Goal: Task Accomplishment & Management: Use online tool/utility

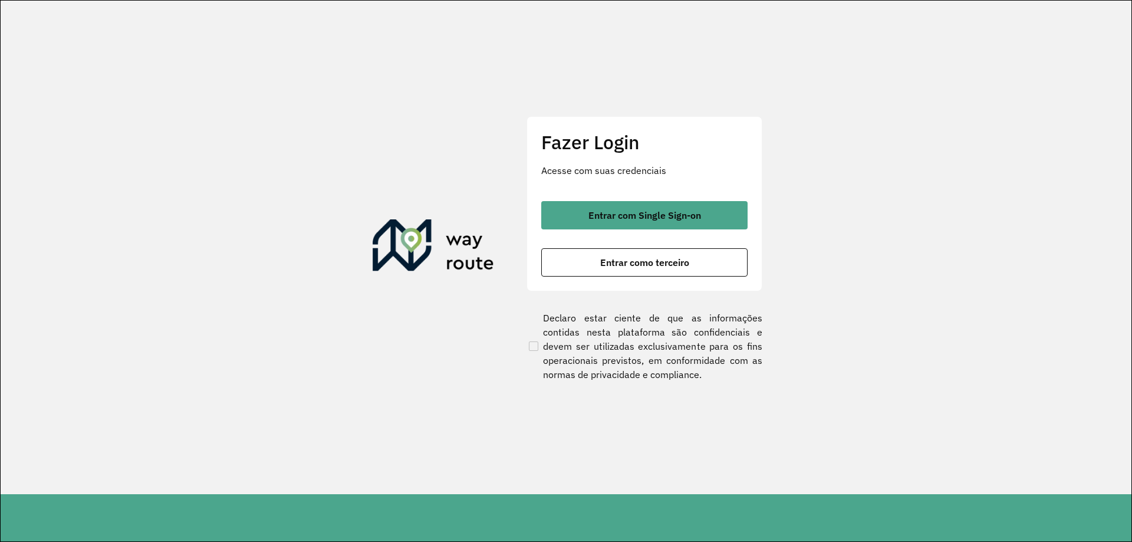
click at [677, 277] on div "Fazer Login Acesse com suas credenciais Entrar com Single Sign-on Entrar como t…" at bounding box center [644, 203] width 236 height 174
click at [685, 267] on span "Entrar como terceiro" at bounding box center [644, 262] width 89 height 9
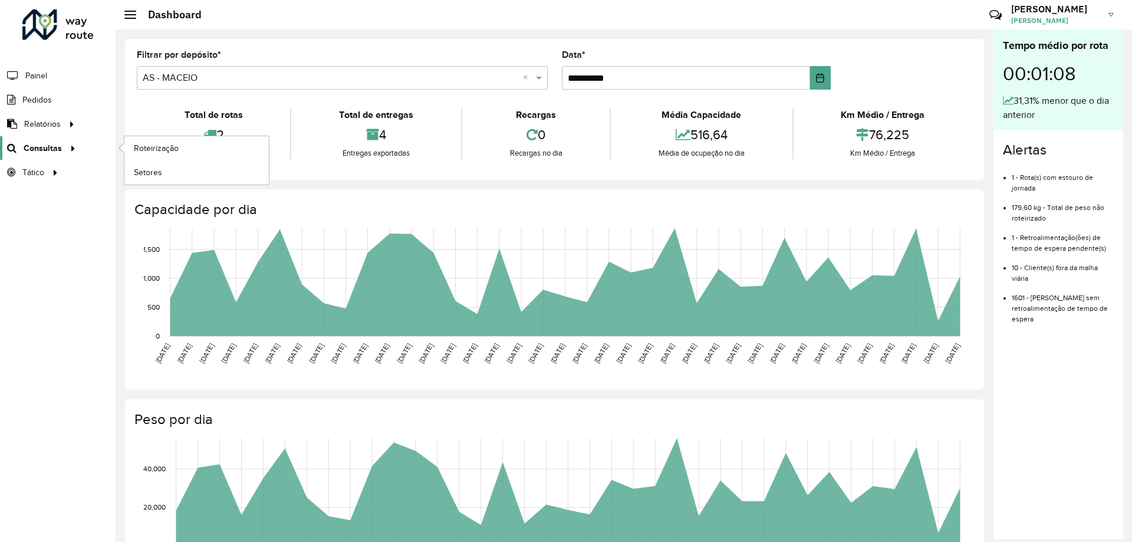
click at [62, 152] on div at bounding box center [71, 148] width 18 height 12
click at [160, 170] on span "Setores" at bounding box center [148, 172] width 29 height 12
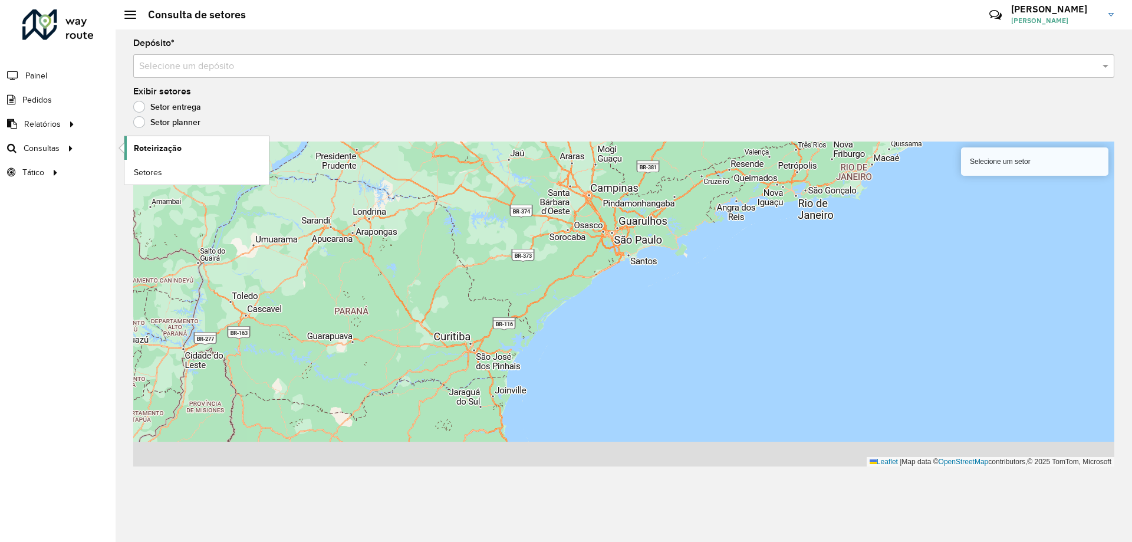
click at [157, 148] on span "Roteirização" at bounding box center [158, 148] width 48 height 12
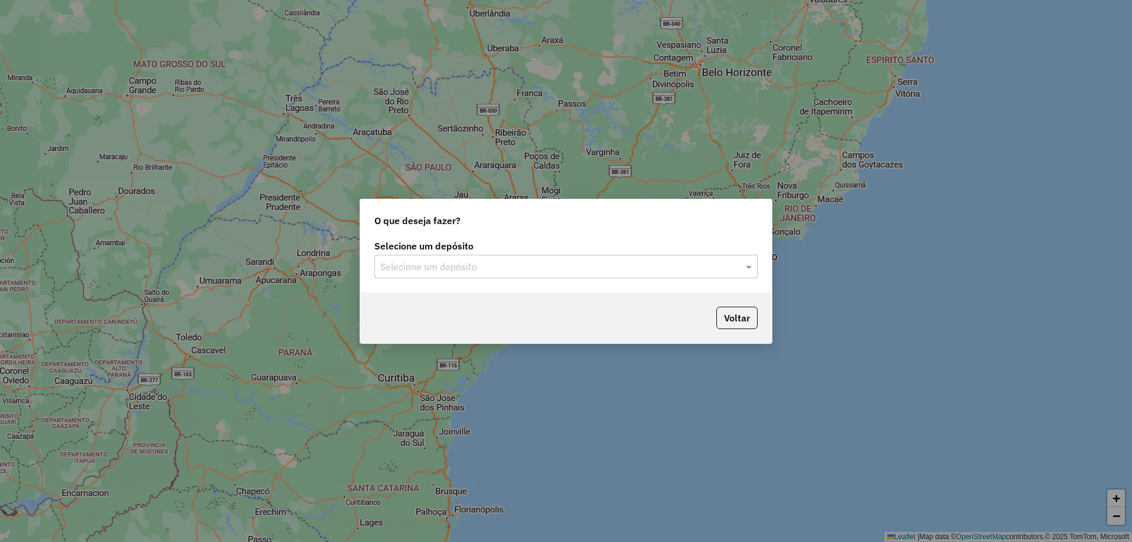
click at [698, 255] on div "Selecione um depósito" at bounding box center [565, 267] width 383 height 24
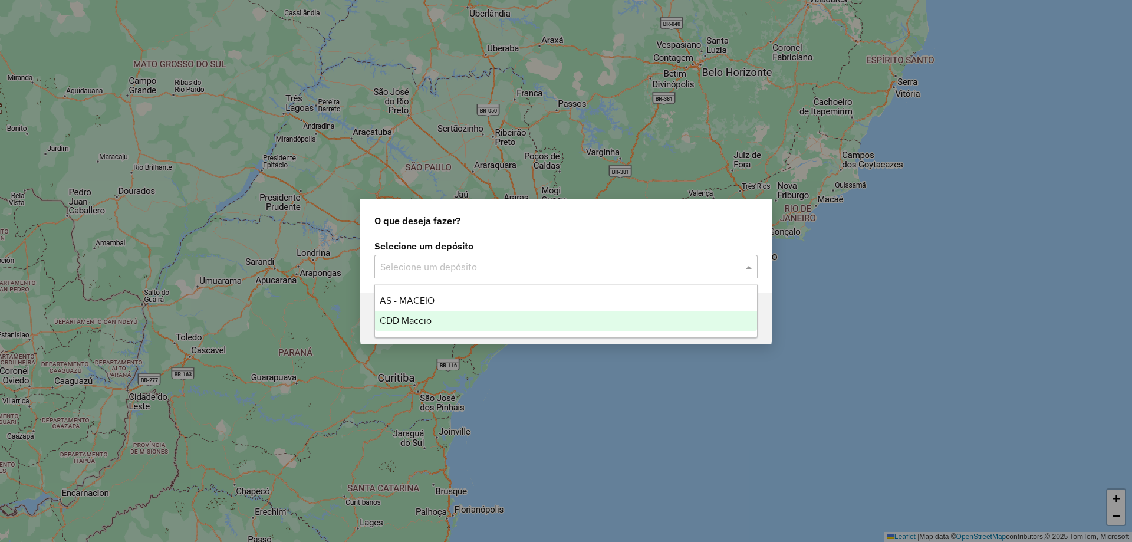
click at [517, 317] on div "CDD Maceio" at bounding box center [566, 321] width 382 height 20
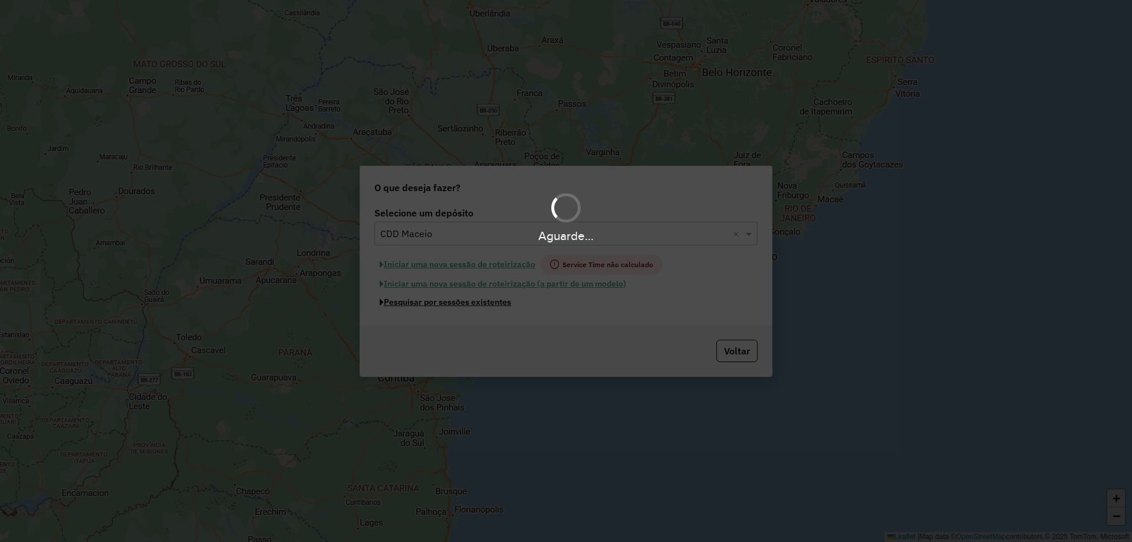
click at [471, 301] on button "Pesquisar por sessões existentes" at bounding box center [445, 302] width 142 height 18
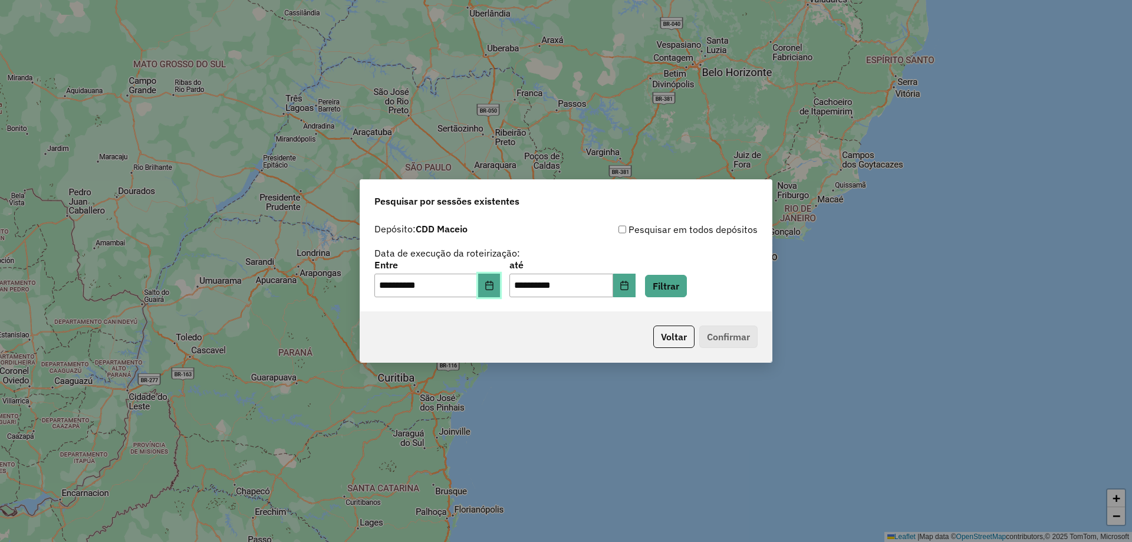
click at [497, 291] on button "Choose Date" at bounding box center [489, 285] width 22 height 24
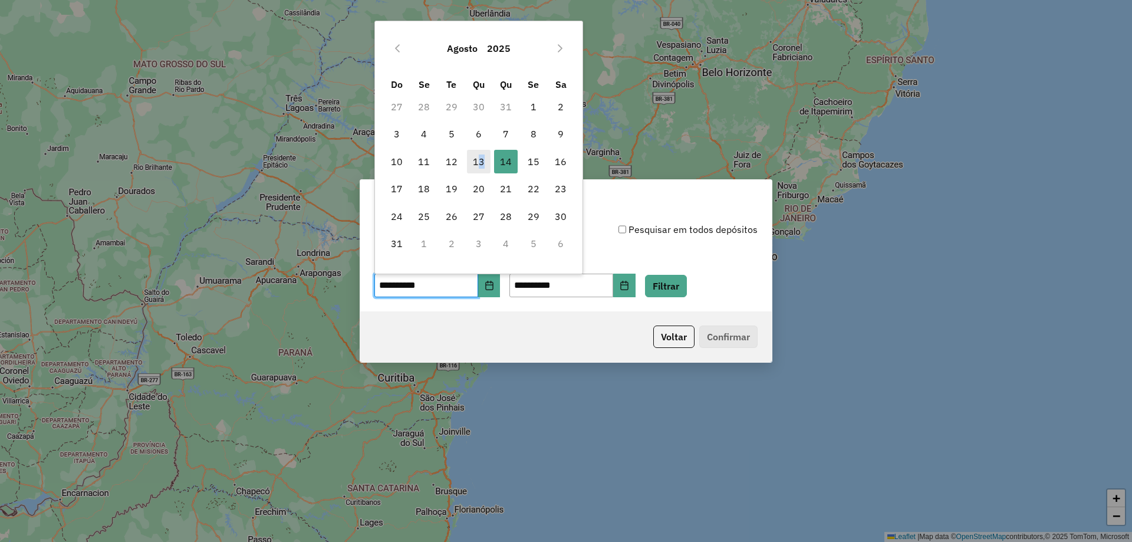
click at [481, 161] on span "13" at bounding box center [479, 162] width 24 height 24
type input "**********"
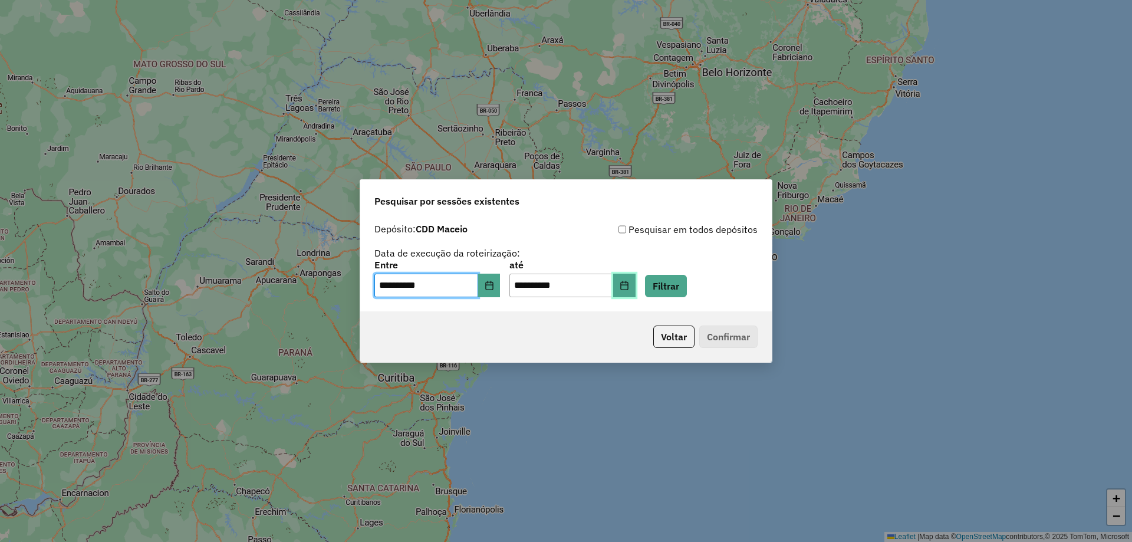
click at [635, 291] on button "Choose Date" at bounding box center [624, 285] width 22 height 24
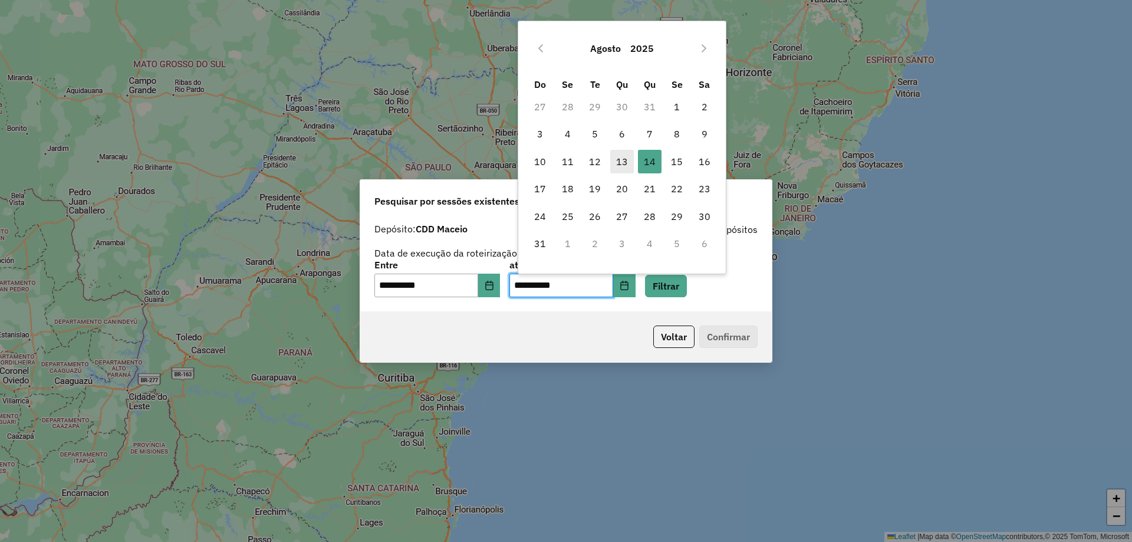
click at [617, 164] on span "13" at bounding box center [622, 162] width 24 height 24
type input "**********"
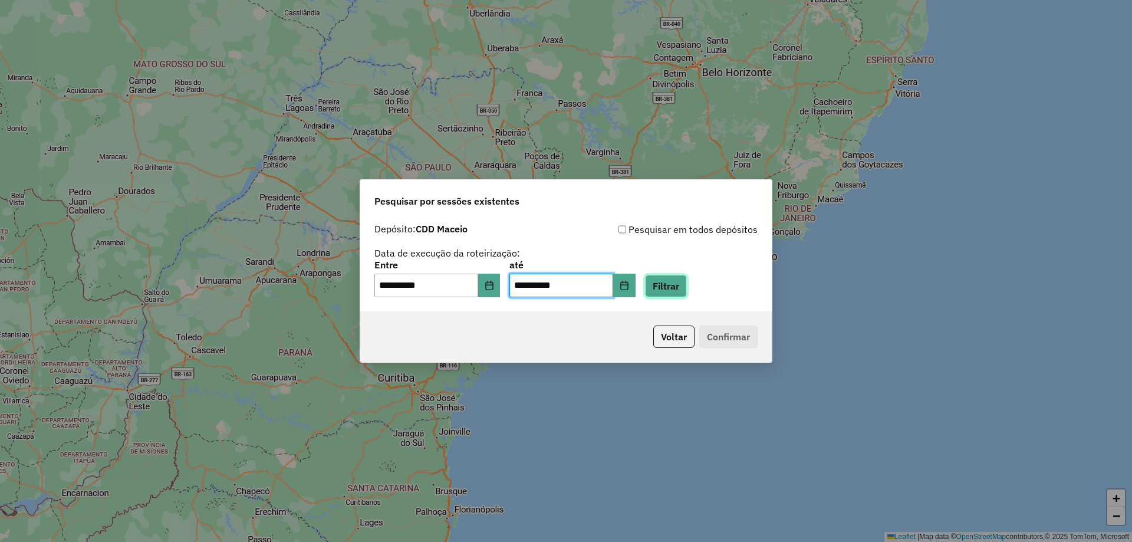
click at [683, 286] on button "Filtrar" at bounding box center [666, 286] width 42 height 22
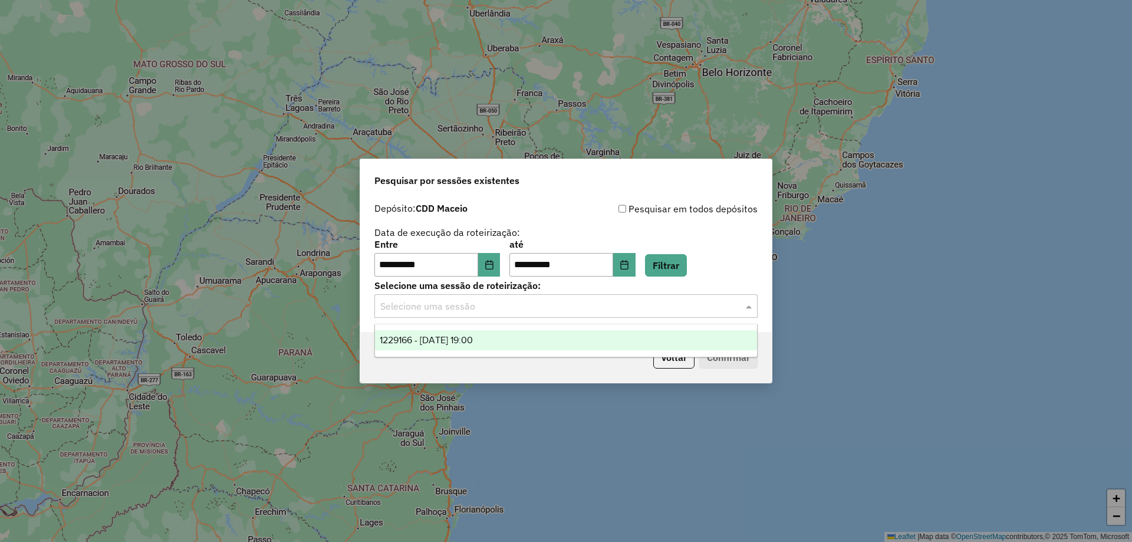
click at [542, 296] on div "Selecione uma sessão" at bounding box center [565, 306] width 383 height 24
click at [502, 331] on div "1229166 - 13/08/2025 19:00" at bounding box center [566, 340] width 382 height 20
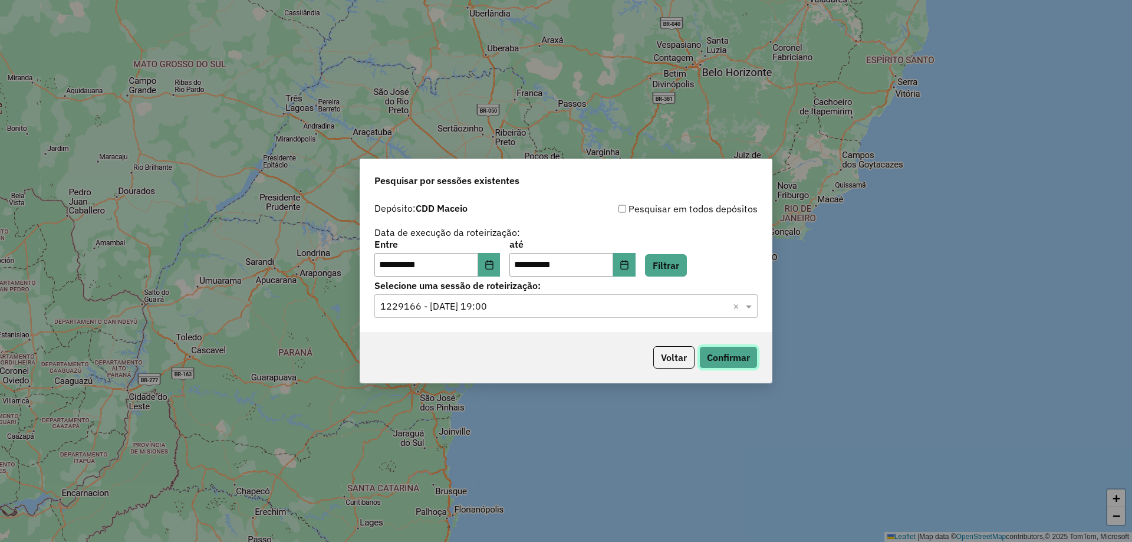
click at [723, 360] on button "Confirmar" at bounding box center [728, 357] width 58 height 22
click at [723, 361] on button "Confirmar" at bounding box center [728, 357] width 58 height 22
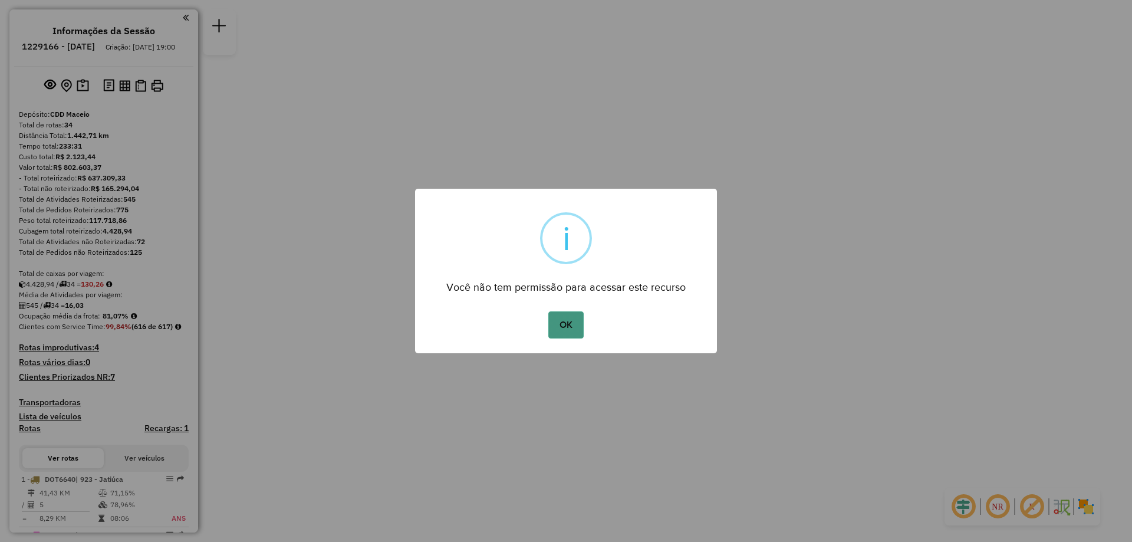
click at [553, 319] on button "OK" at bounding box center [565, 324] width 35 height 27
click at [561, 325] on button "OK" at bounding box center [565, 324] width 35 height 27
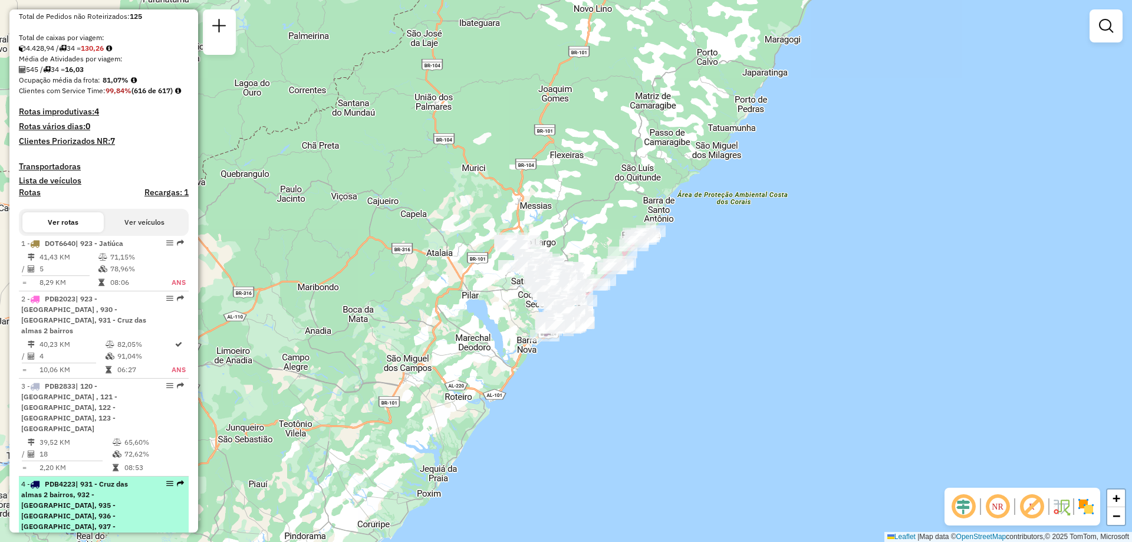
scroll to position [413, 0]
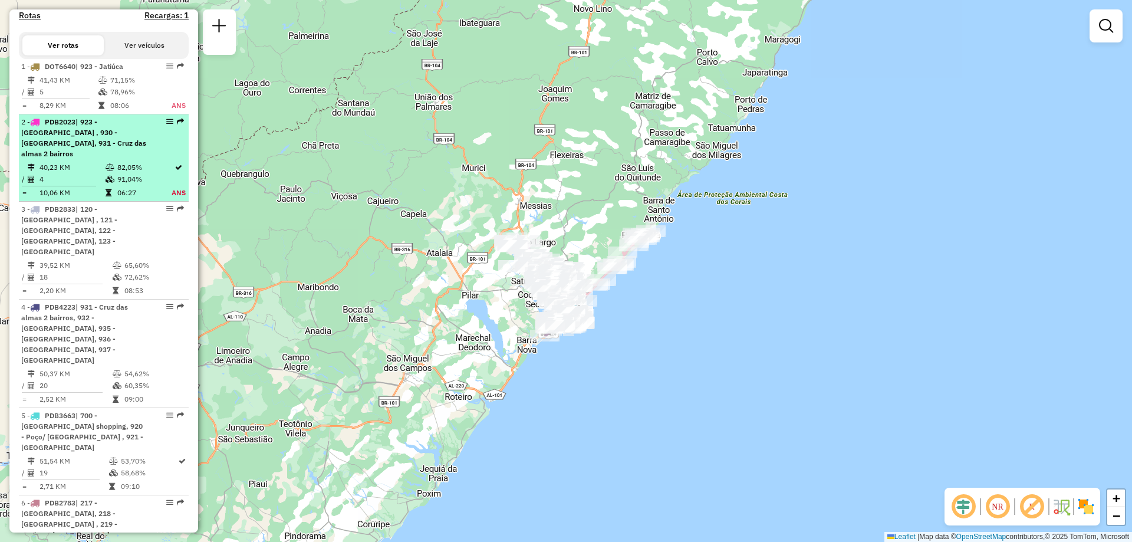
click at [107, 156] on span "| 923 - Jatiúca , 930 - Cruz das almas, 931 - Cruz das almas 2 bairros" at bounding box center [83, 137] width 125 height 41
select select "**********"
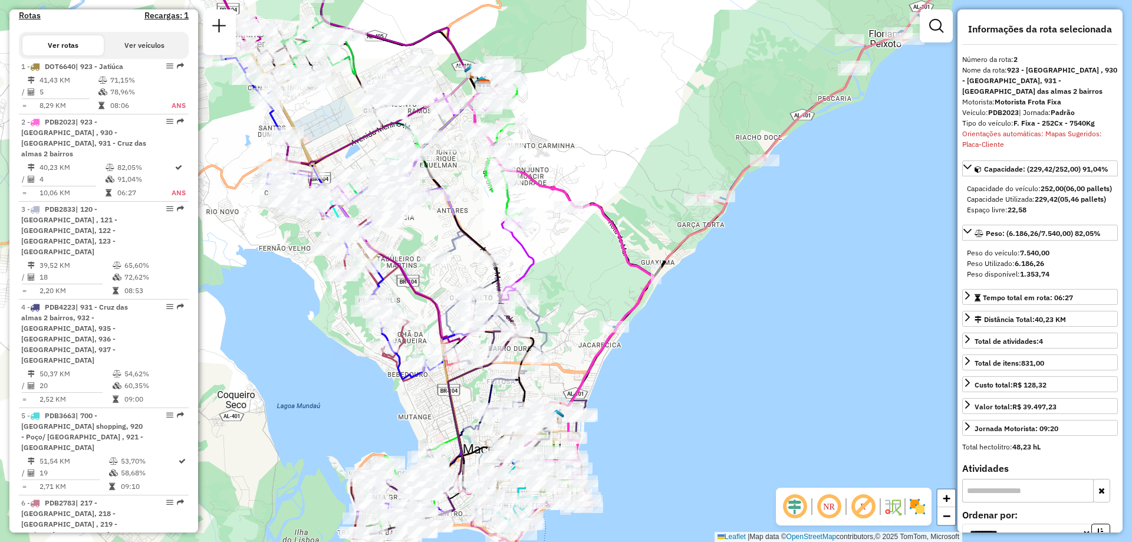
click at [830, 507] on em at bounding box center [829, 506] width 28 height 28
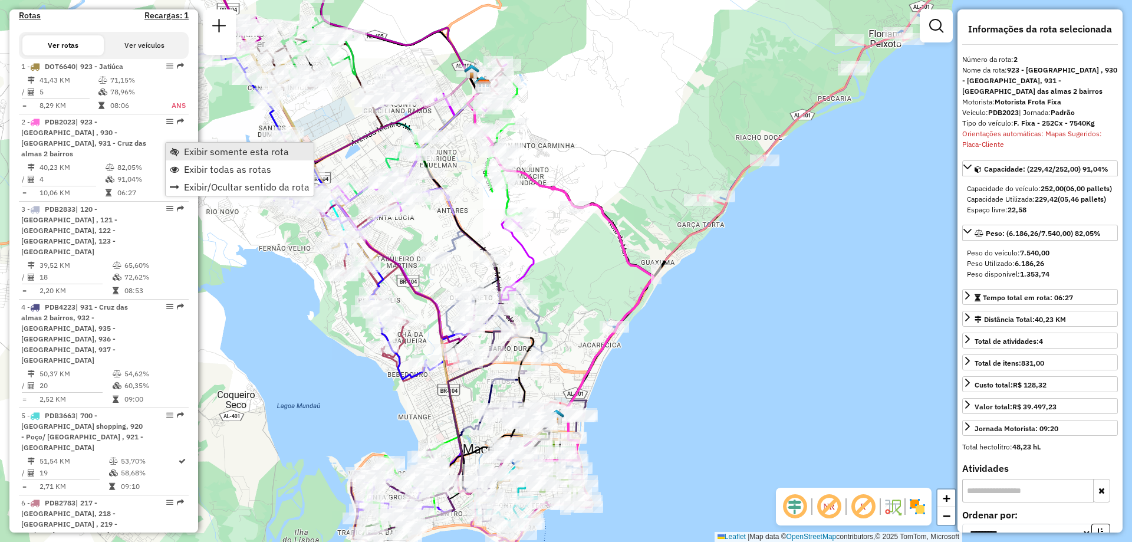
click at [190, 153] on span "Exibir somente esta rota" at bounding box center [236, 151] width 105 height 9
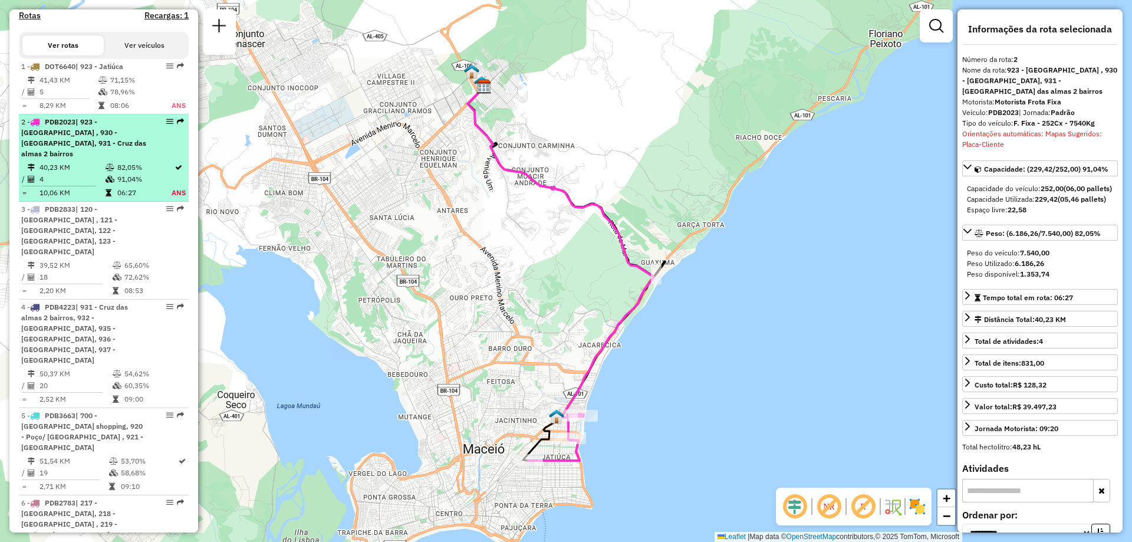
click at [143, 157] on div "2 - PDB2023 | 923 - Jatiúca , 930 - Cruz das almas, 931 - Cruz das almas 2 bair…" at bounding box center [103, 138] width 165 height 42
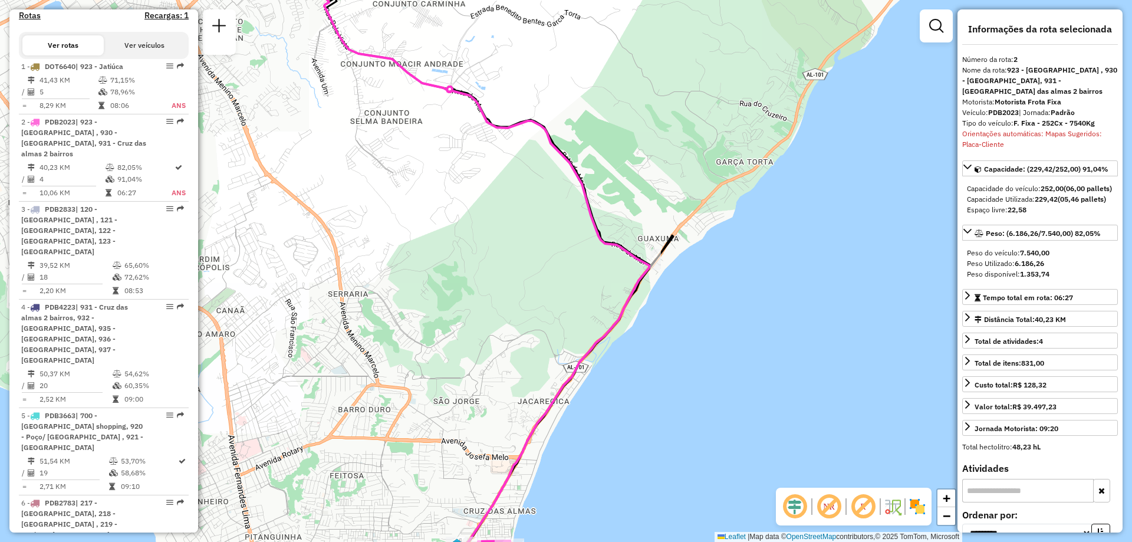
click at [862, 503] on em at bounding box center [863, 506] width 28 height 28
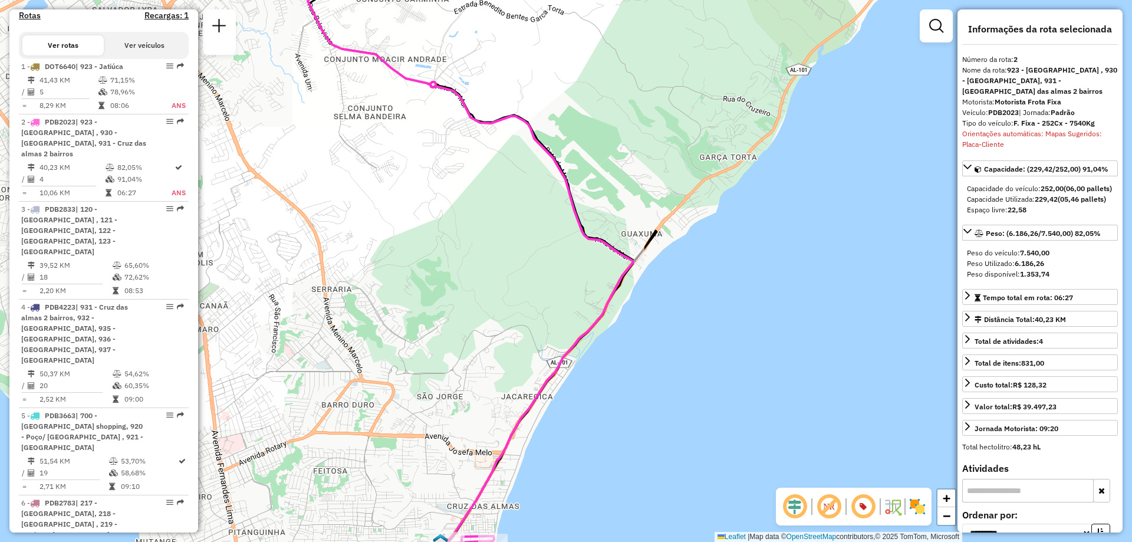
drag, startPoint x: 688, startPoint y: 381, endPoint x: 852, endPoint y: 291, distance: 187.0
click at [852, 291] on div "Janela de atendimento Grade de atendimento Capacidade Transportadoras Veículos …" at bounding box center [566, 271] width 1132 height 542
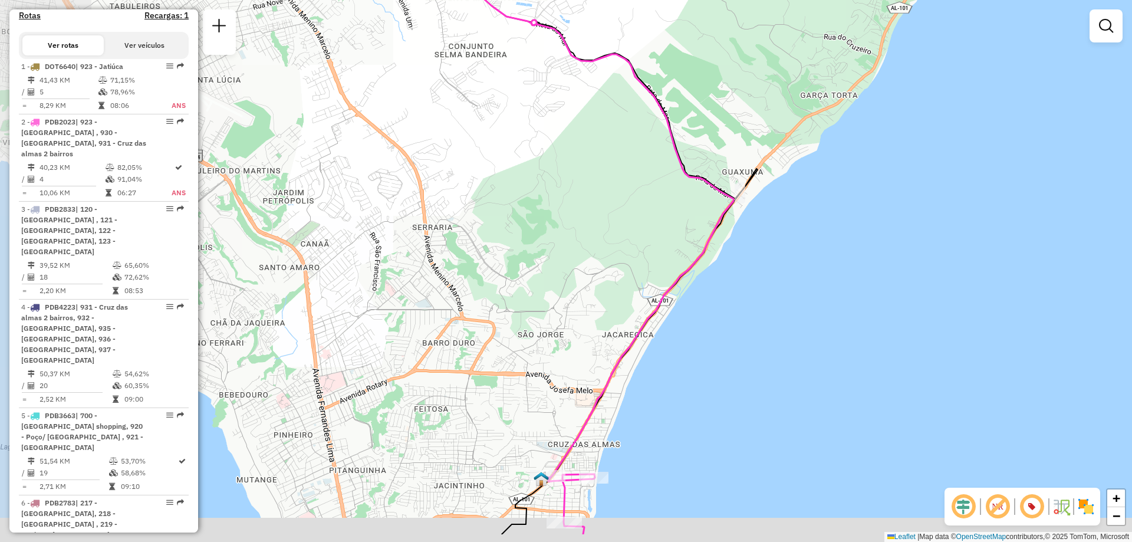
drag, startPoint x: 696, startPoint y: 394, endPoint x: 812, endPoint y: 288, distance: 157.3
click at [813, 292] on div "Janela de atendimento Grade de atendimento Capacidade Transportadoras Veículos …" at bounding box center [566, 271] width 1132 height 542
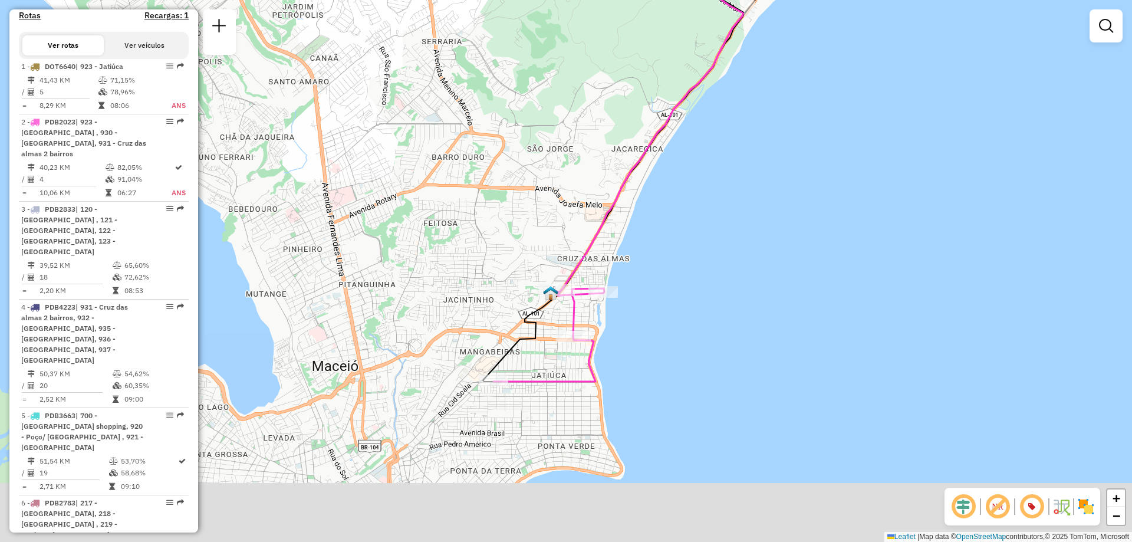
drag, startPoint x: 751, startPoint y: 398, endPoint x: 752, endPoint y: 250, distance: 147.4
click at [751, 252] on div "Janela de atendimento Grade de atendimento Capacidade Transportadoras Veículos …" at bounding box center [566, 271] width 1132 height 542
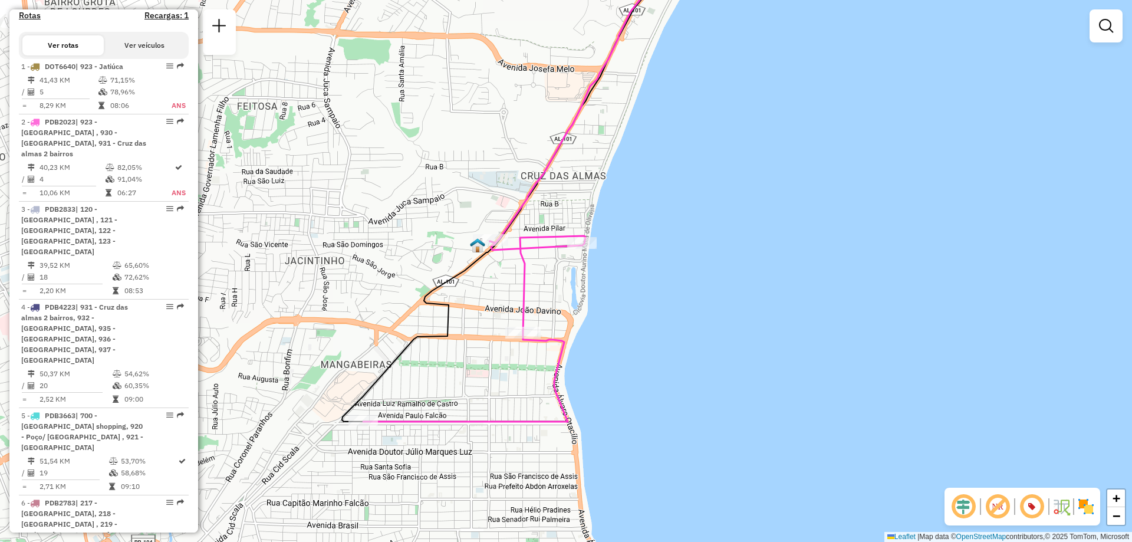
click at [1030, 506] on em at bounding box center [1031, 506] width 28 height 28
click at [1039, 506] on em at bounding box center [1031, 506] width 28 height 28
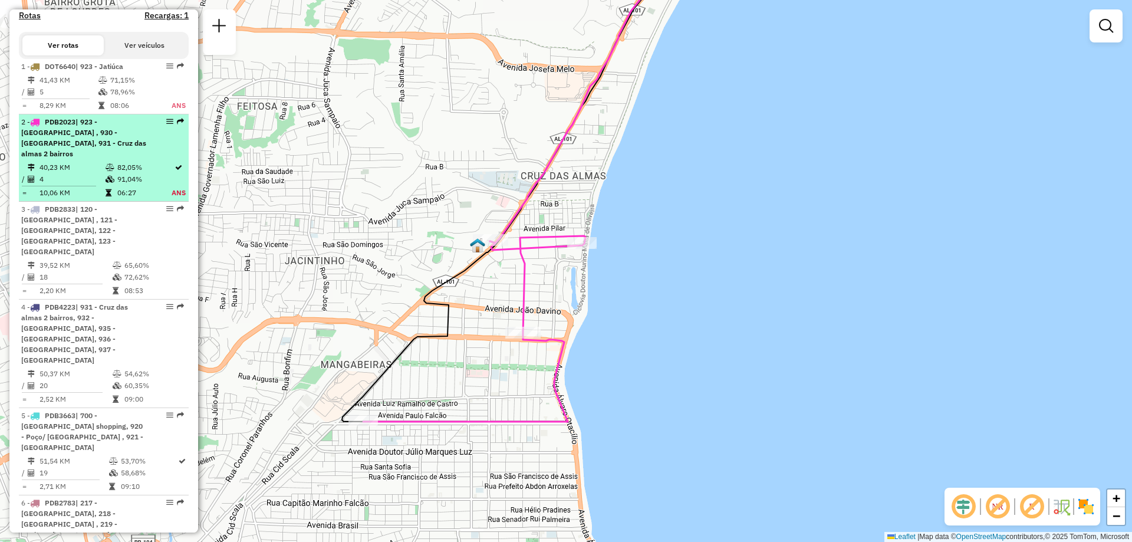
click at [137, 173] on td "82,05%" at bounding box center [144, 167] width 54 height 12
select select "**********"
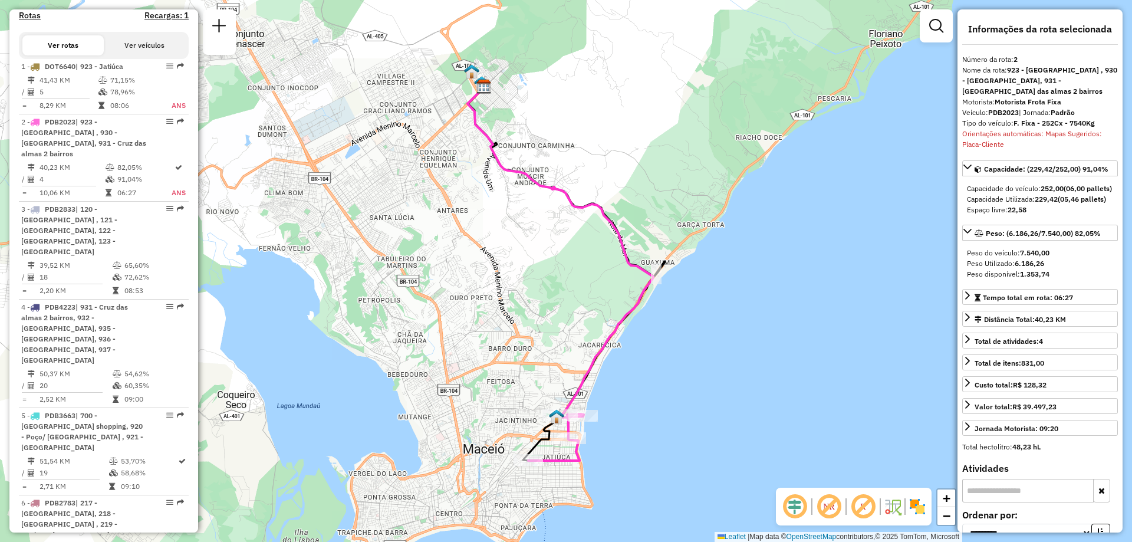
scroll to position [689, 0]
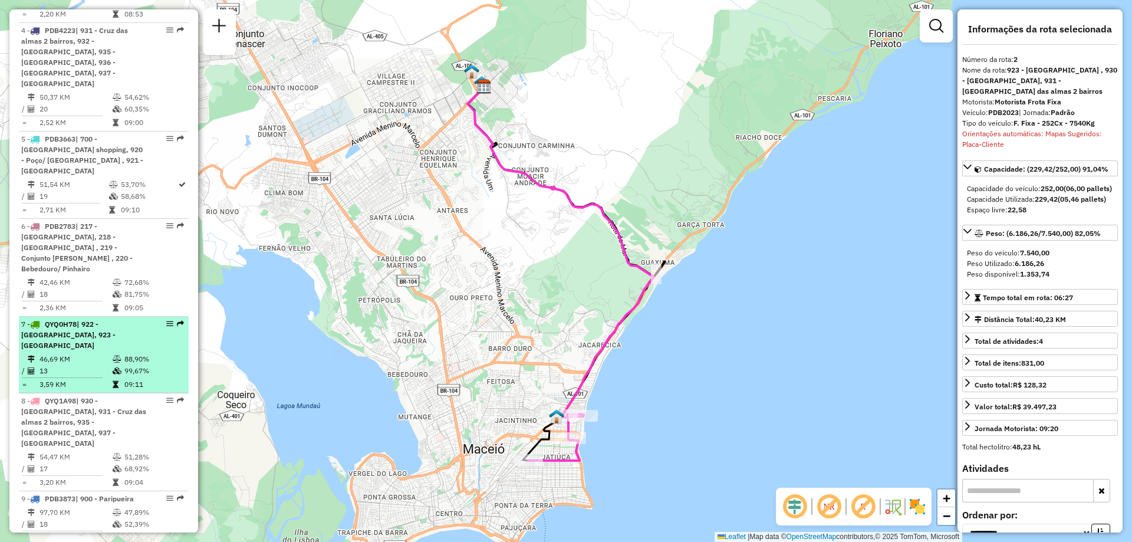
click at [147, 353] on td "88,90%" at bounding box center [154, 359] width 60 height 12
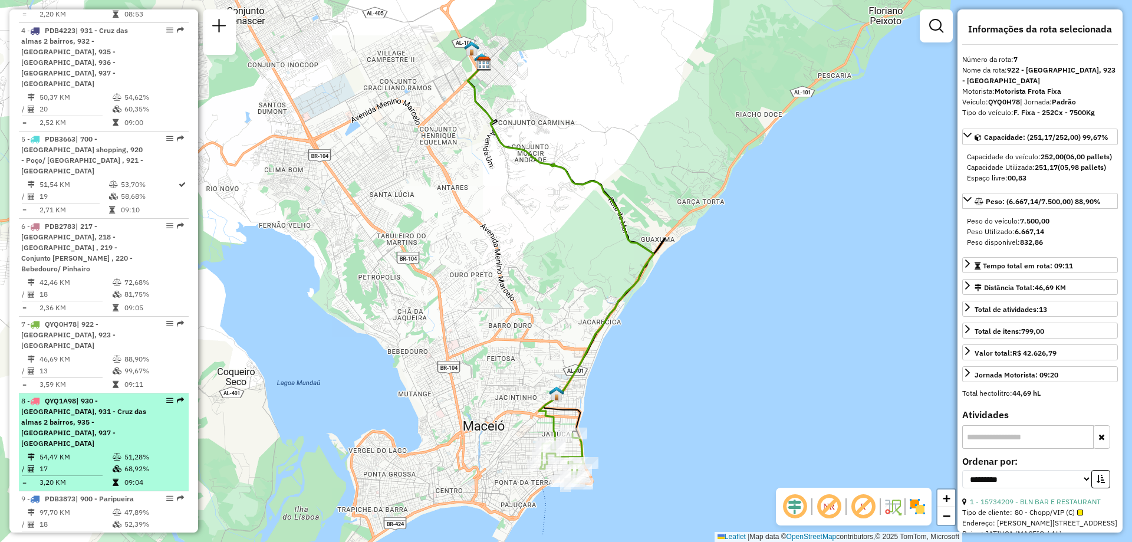
click at [125, 451] on td "51,28%" at bounding box center [154, 457] width 60 height 12
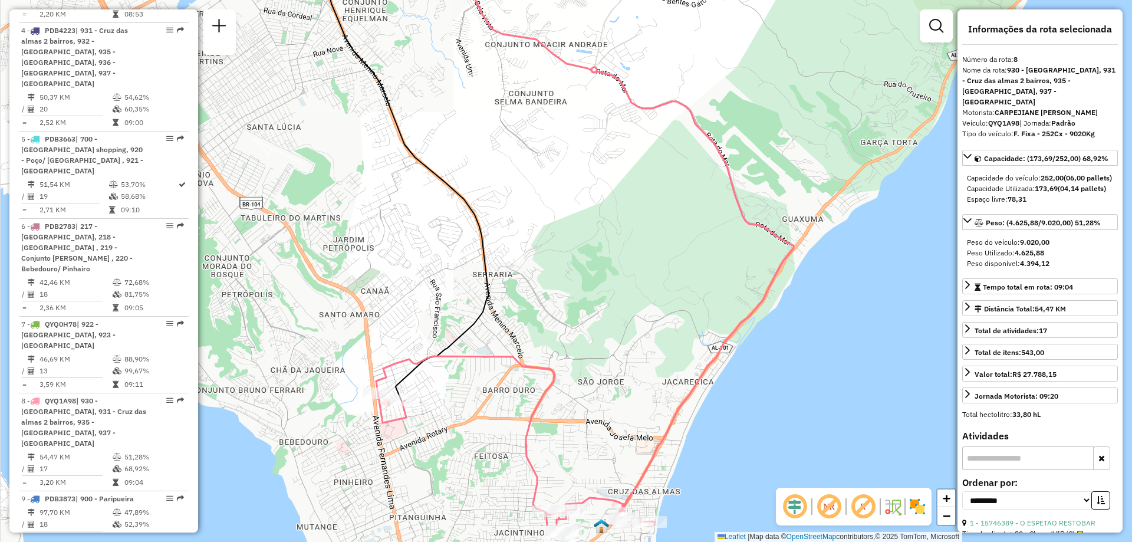
drag, startPoint x: 529, startPoint y: 371, endPoint x: 559, endPoint y: 301, distance: 76.6
click at [559, 301] on div "Janela de atendimento Grade de atendimento Capacidade Transportadoras Veículos …" at bounding box center [566, 271] width 1132 height 542
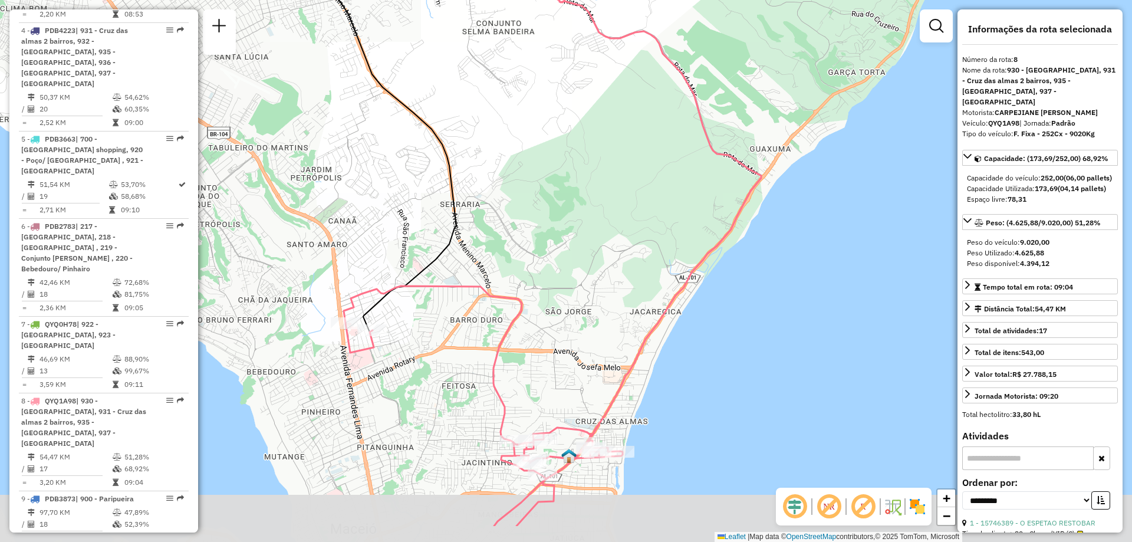
drag, startPoint x: 648, startPoint y: 350, endPoint x: 616, endPoint y: 279, distance: 78.3
click at [616, 279] on div "Janela de atendimento Grade de atendimento Capacidade Transportadoras Veículos …" at bounding box center [566, 271] width 1132 height 542
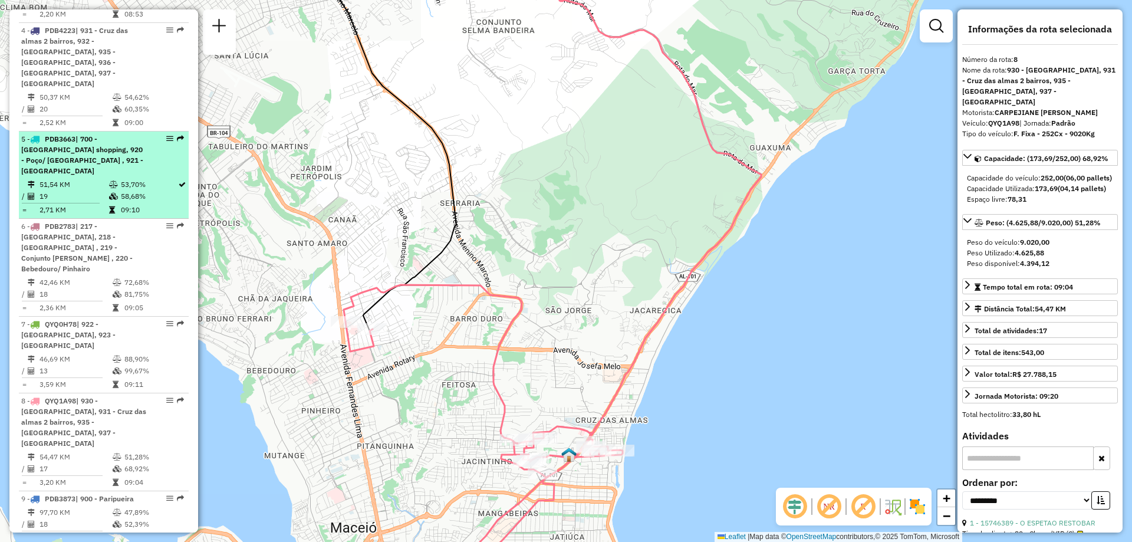
click at [103, 179] on td "51,54 KM" at bounding box center [74, 185] width 70 height 12
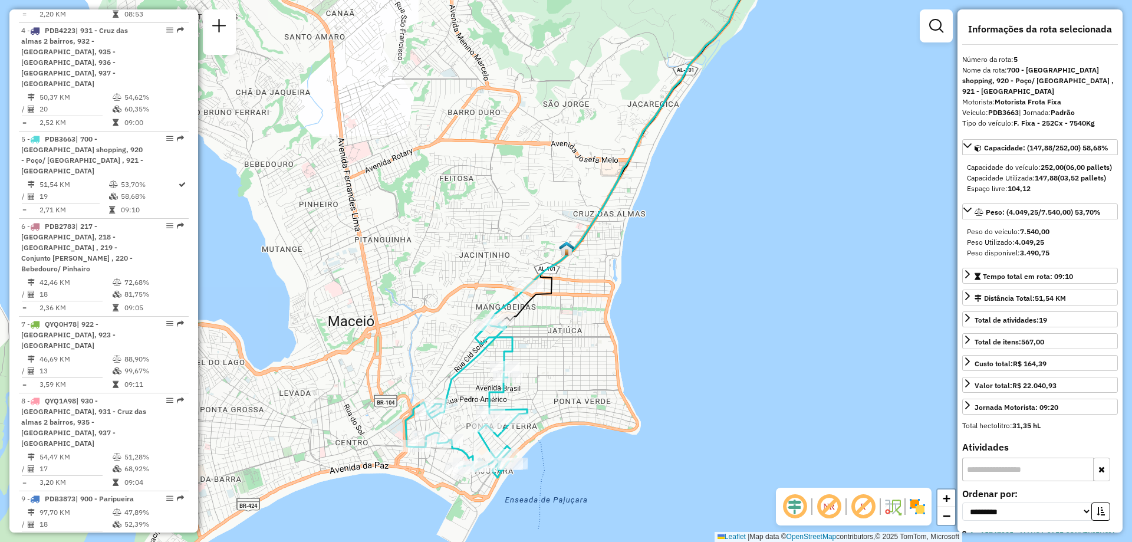
drag, startPoint x: 553, startPoint y: 441, endPoint x: 545, endPoint y: 358, distance: 84.2
click at [545, 358] on div "Janela de atendimento Grade de atendimento Capacidade Transportadoras Veículos …" at bounding box center [566, 271] width 1132 height 542
